Goal: Task Accomplishment & Management: Use online tool/utility

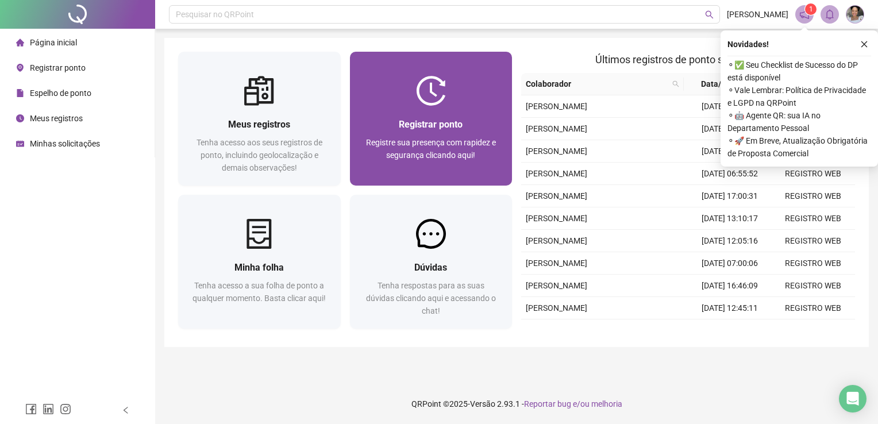
click at [424, 122] on span "Registrar ponto" at bounding box center [431, 124] width 64 height 11
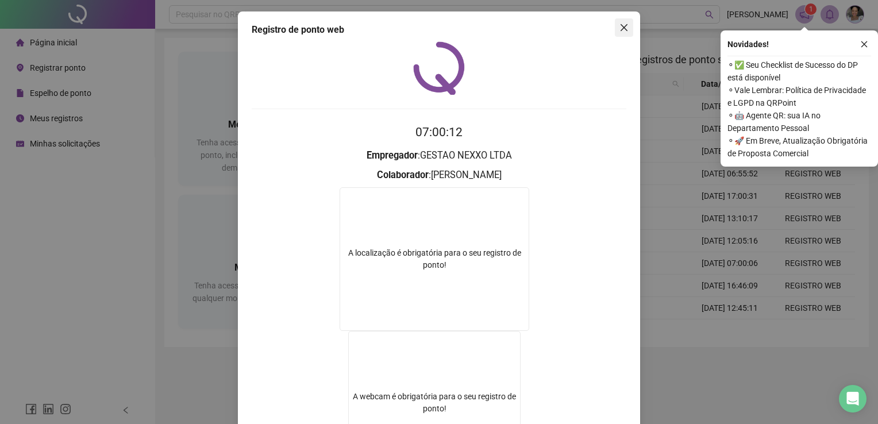
click at [621, 26] on icon "close" at bounding box center [624, 27] width 7 height 7
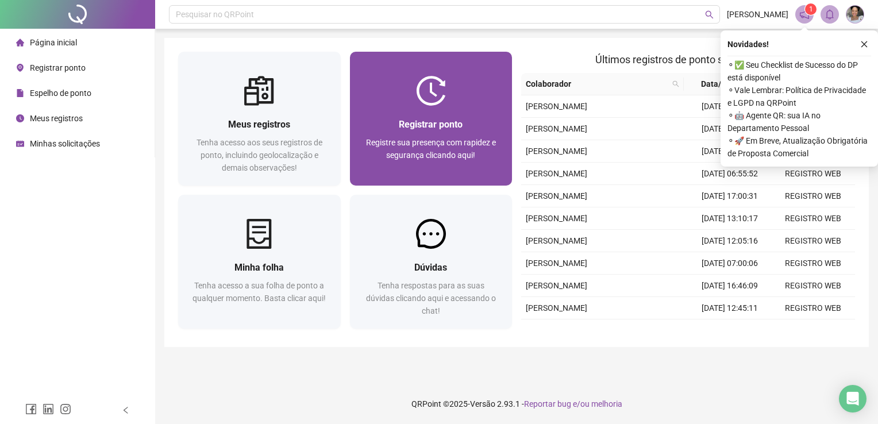
click at [473, 110] on div "Registrar ponto Registre sua presença com rapidez e segurança clicando aqui!" at bounding box center [431, 146] width 163 height 80
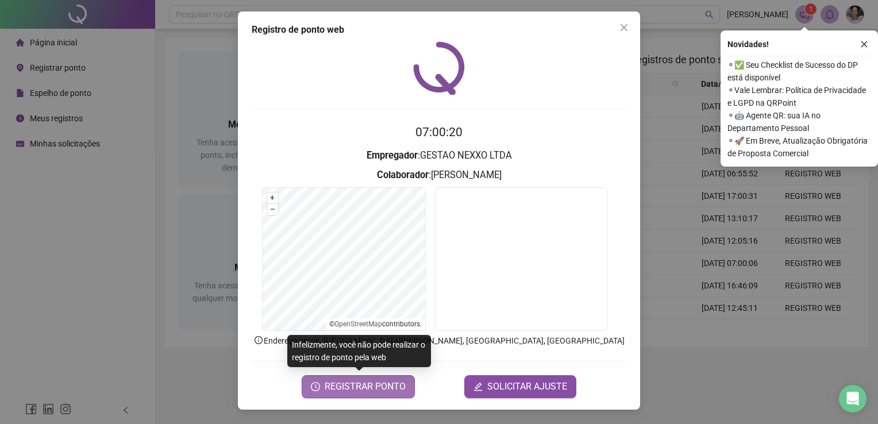
click at [366, 385] on span "REGISTRAR PONTO" at bounding box center [365, 387] width 81 height 14
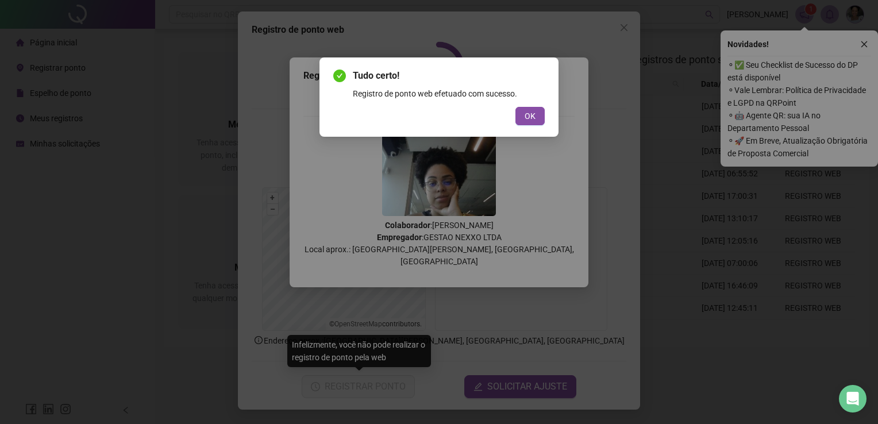
click at [536, 123] on button "OK" at bounding box center [530, 116] width 29 height 18
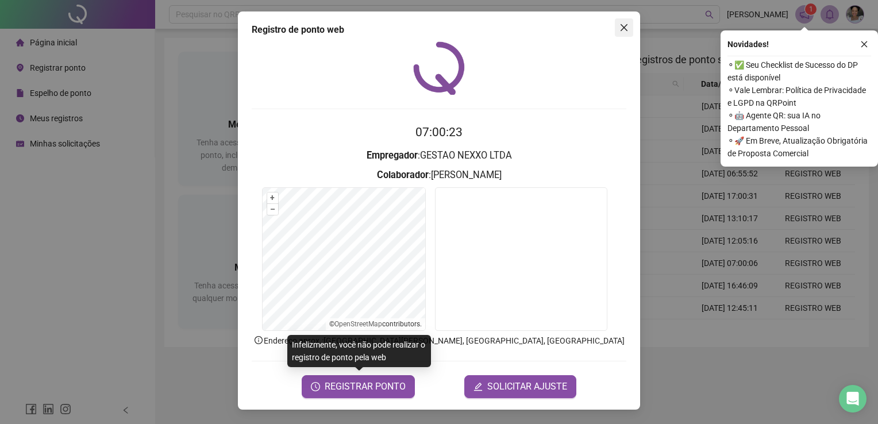
click at [631, 34] on button "Close" at bounding box center [624, 27] width 18 height 18
